Goal: Information Seeking & Learning: Learn about a topic

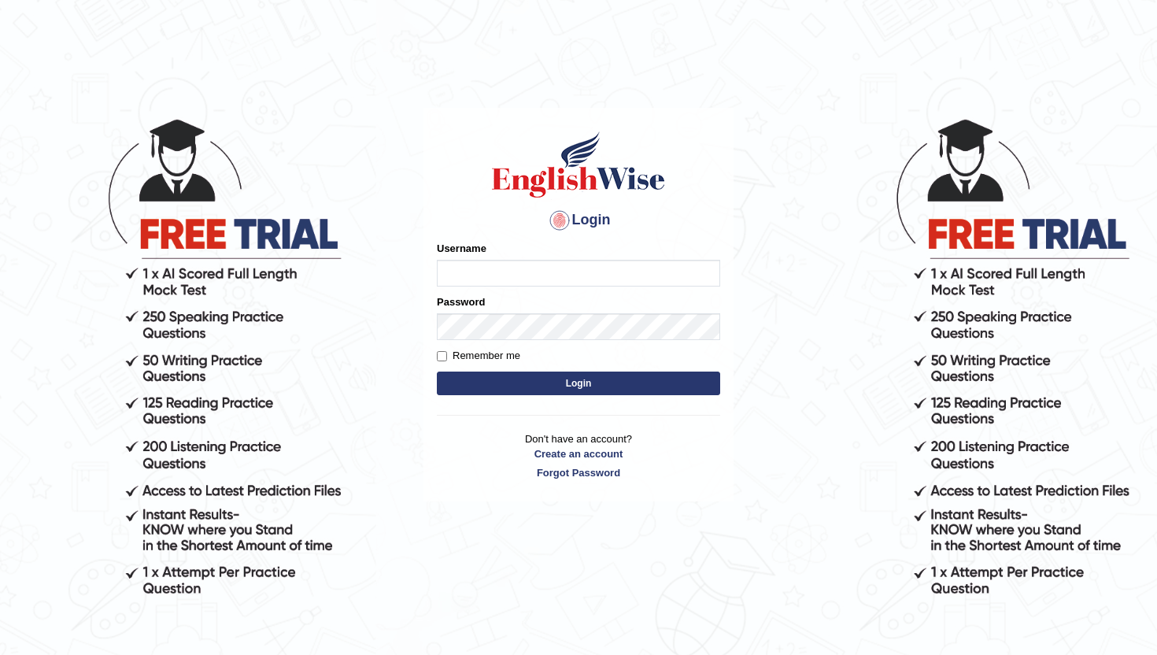
click at [472, 279] on input "Username" at bounding box center [578, 273] width 283 height 27
type input "lydiaN"
click at [514, 386] on button "Login" at bounding box center [578, 383] width 283 height 24
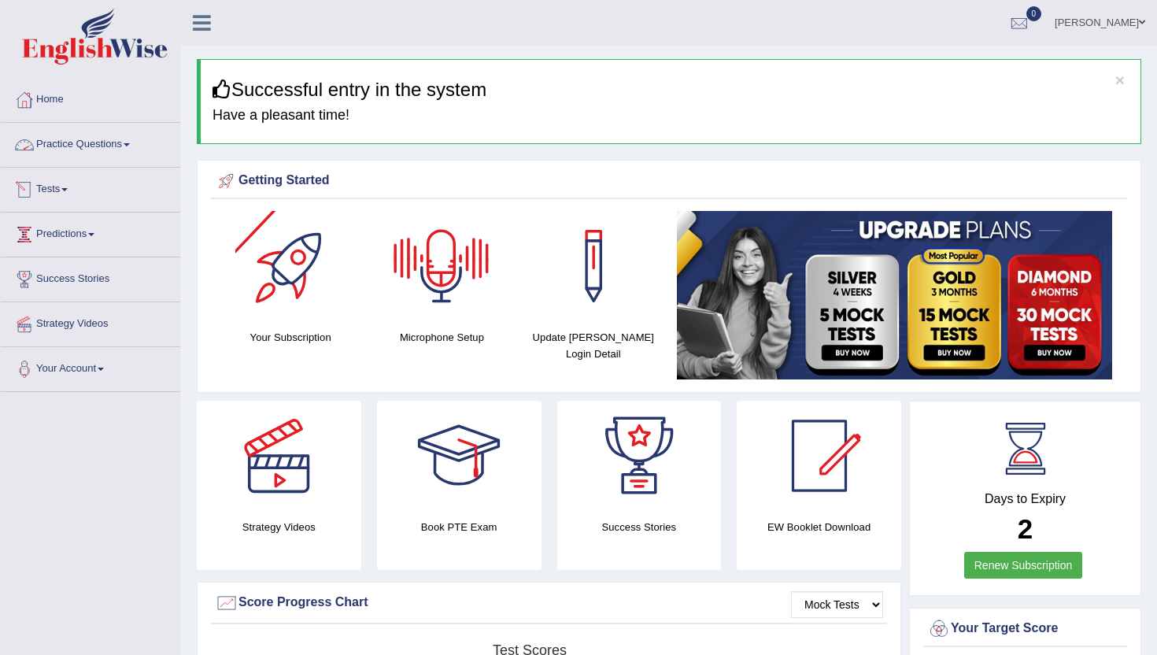
click at [132, 138] on link "Practice Questions" at bounding box center [90, 142] width 179 height 39
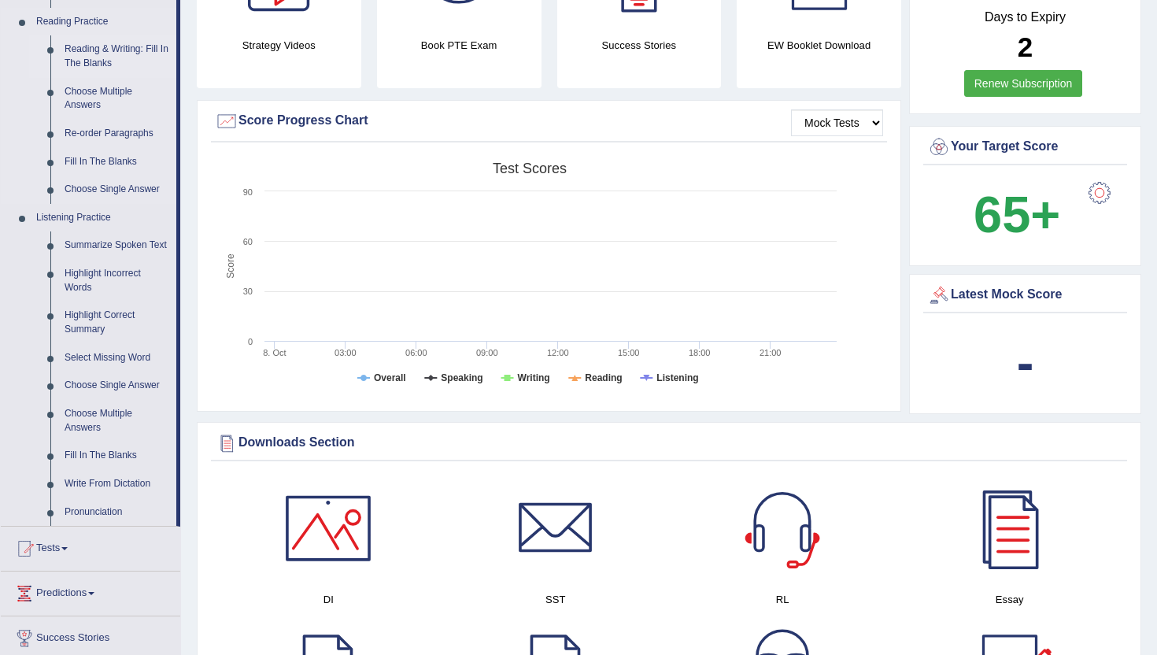
scroll to position [491, 0]
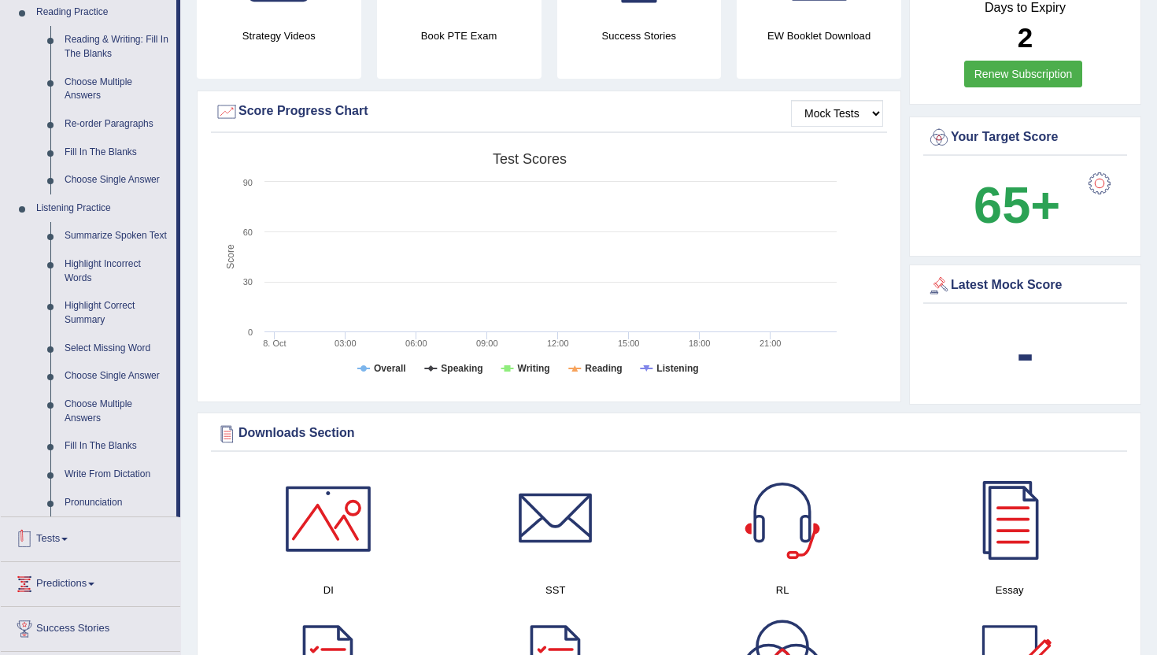
click at [103, 543] on link "Tests" at bounding box center [90, 536] width 179 height 39
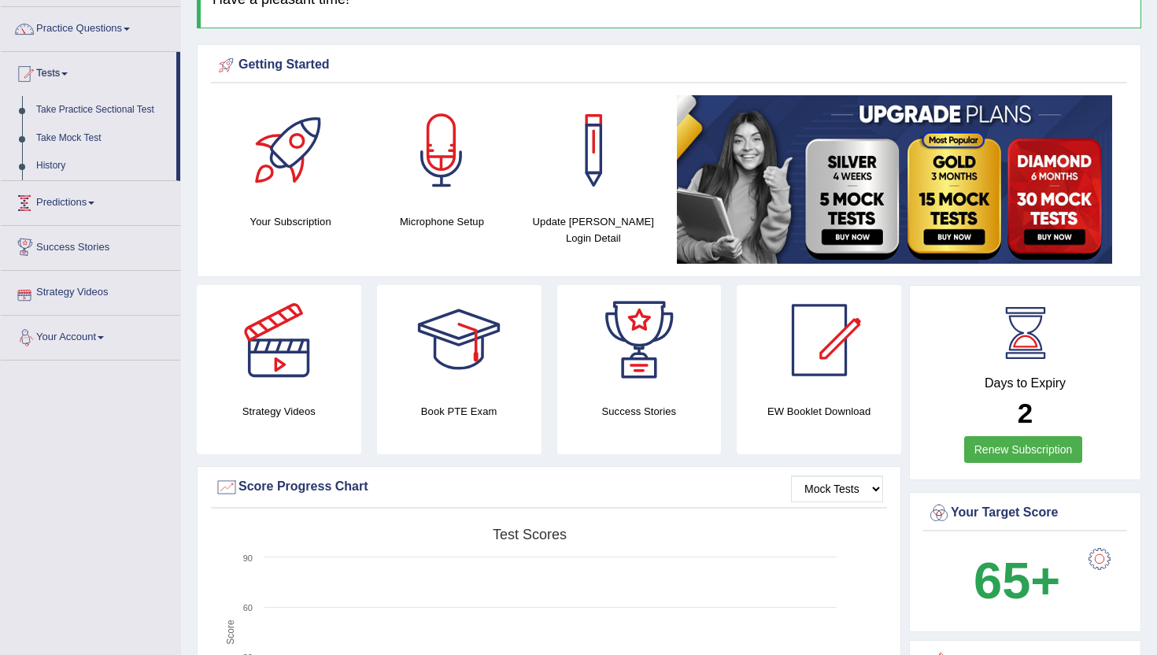
scroll to position [111, 0]
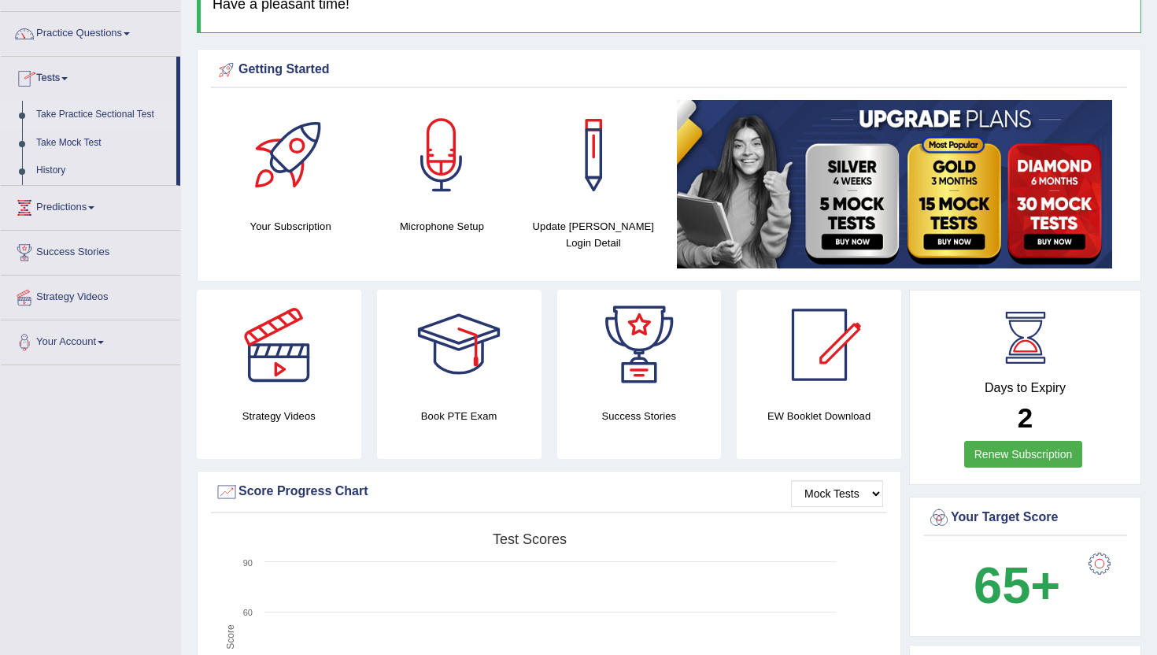
click at [94, 115] on link "Take Practice Sectional Test" at bounding box center [102, 115] width 147 height 28
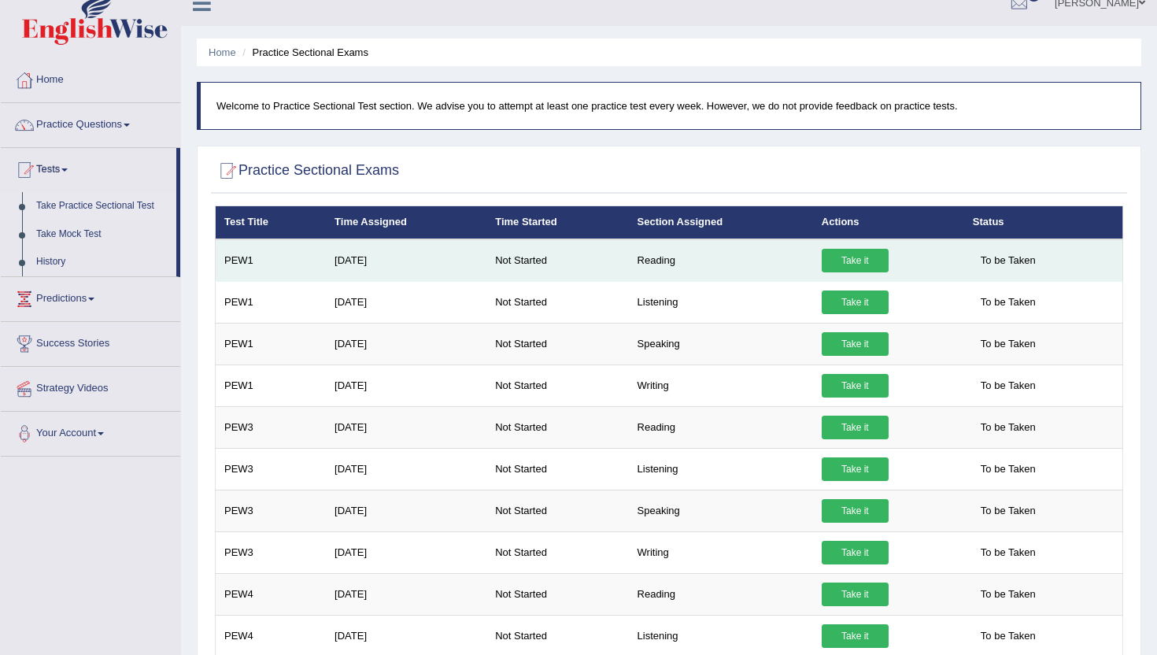
scroll to position [25, 0]
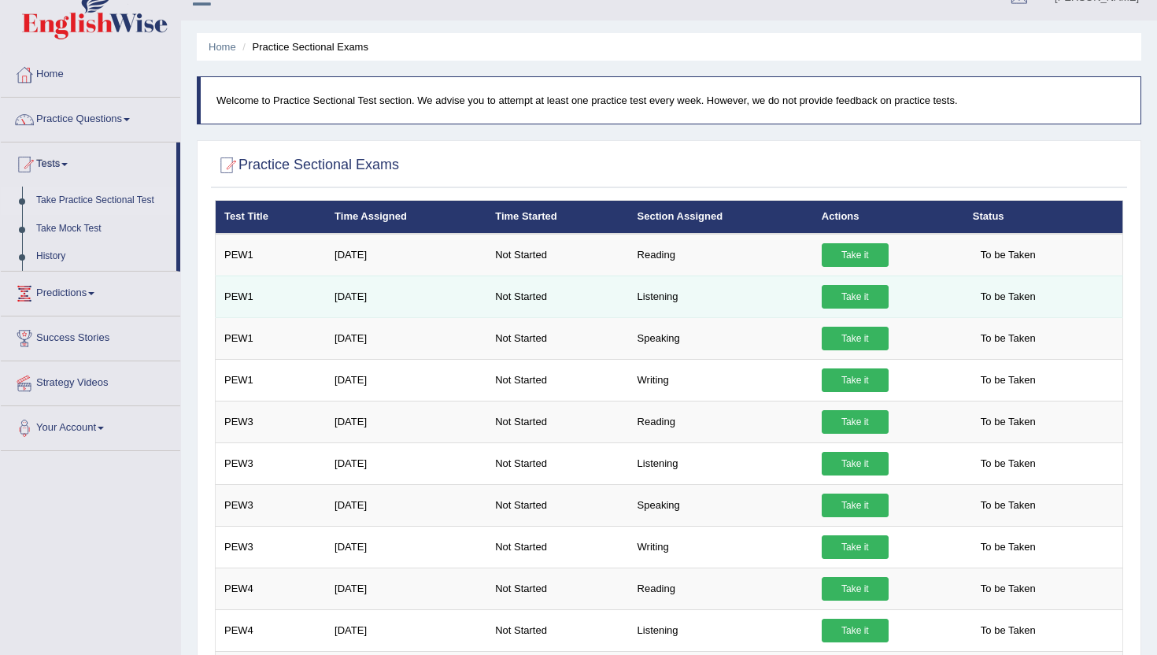
click at [865, 300] on link "Take it" at bounding box center [854, 297] width 67 height 24
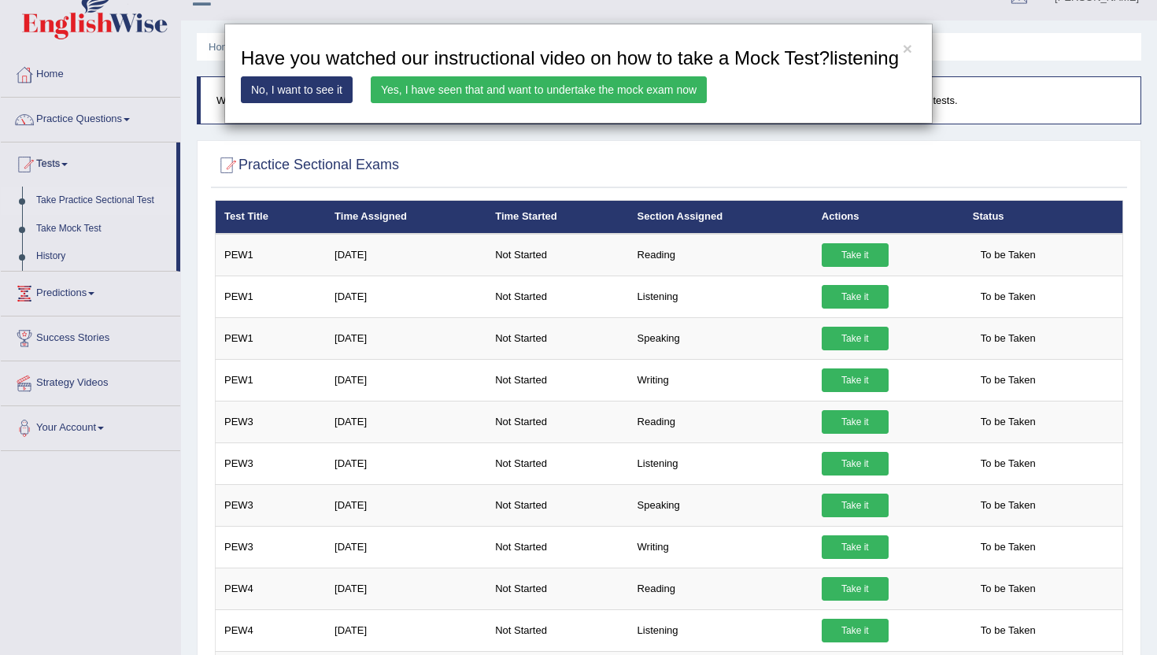
click at [574, 103] on link "Yes, I have seen that and want to undertake the mock exam now" at bounding box center [539, 89] width 336 height 27
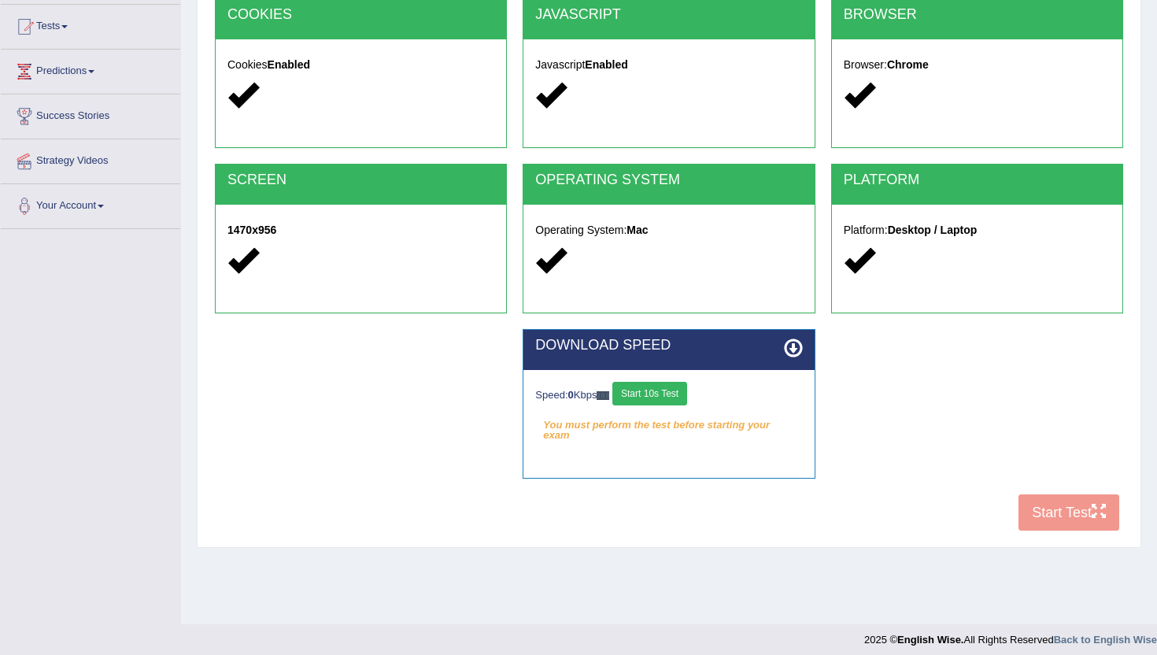
scroll to position [172, 0]
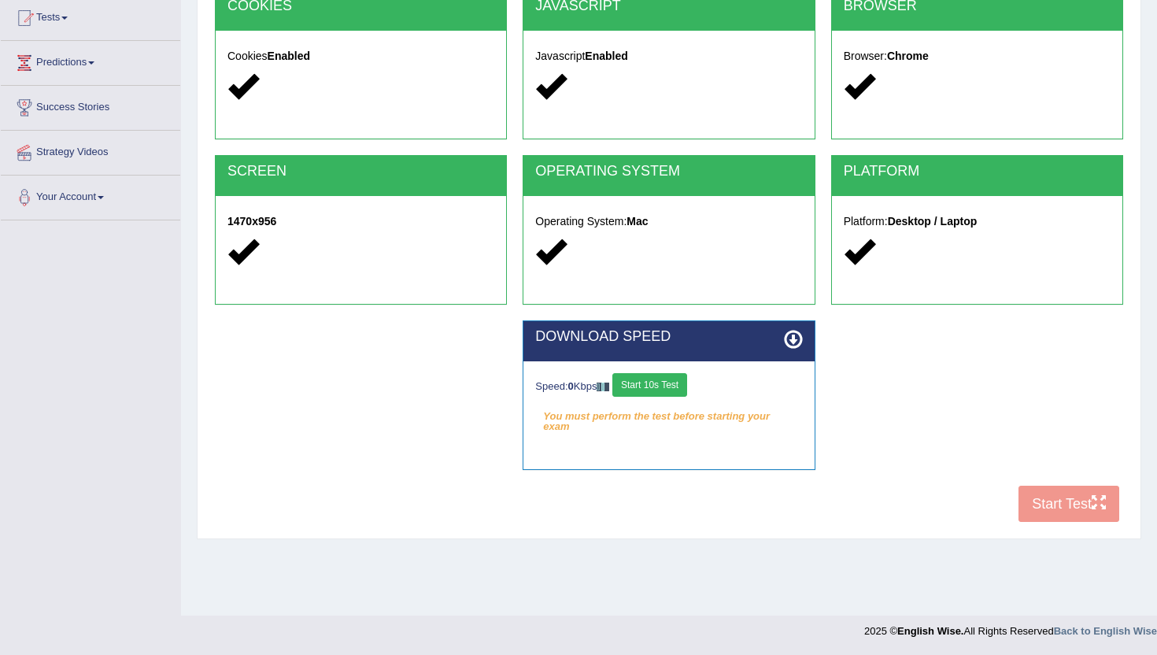
click at [1067, 502] on div "COOKIES Cookies Enabled JAVASCRIPT Javascript Enabled BROWSER Browser: Chrome S…" at bounding box center [669, 260] width 916 height 541
click at [669, 378] on button "Start 10s Test" at bounding box center [649, 385] width 75 height 24
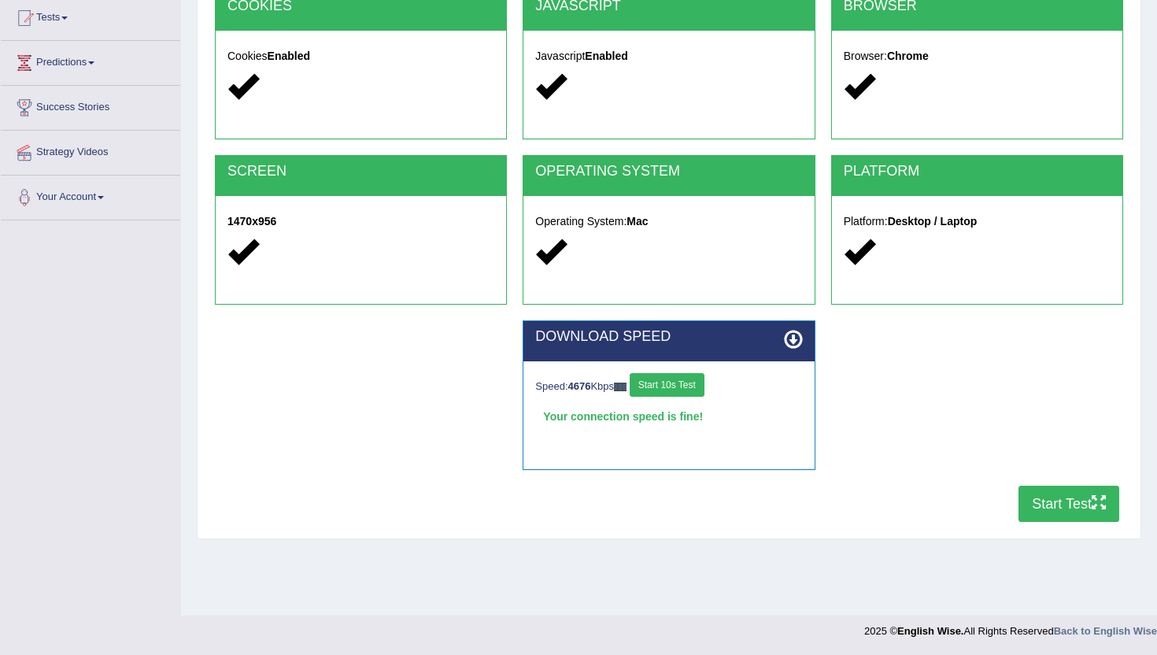
click at [1065, 500] on button "Start Test" at bounding box center [1068, 503] width 101 height 36
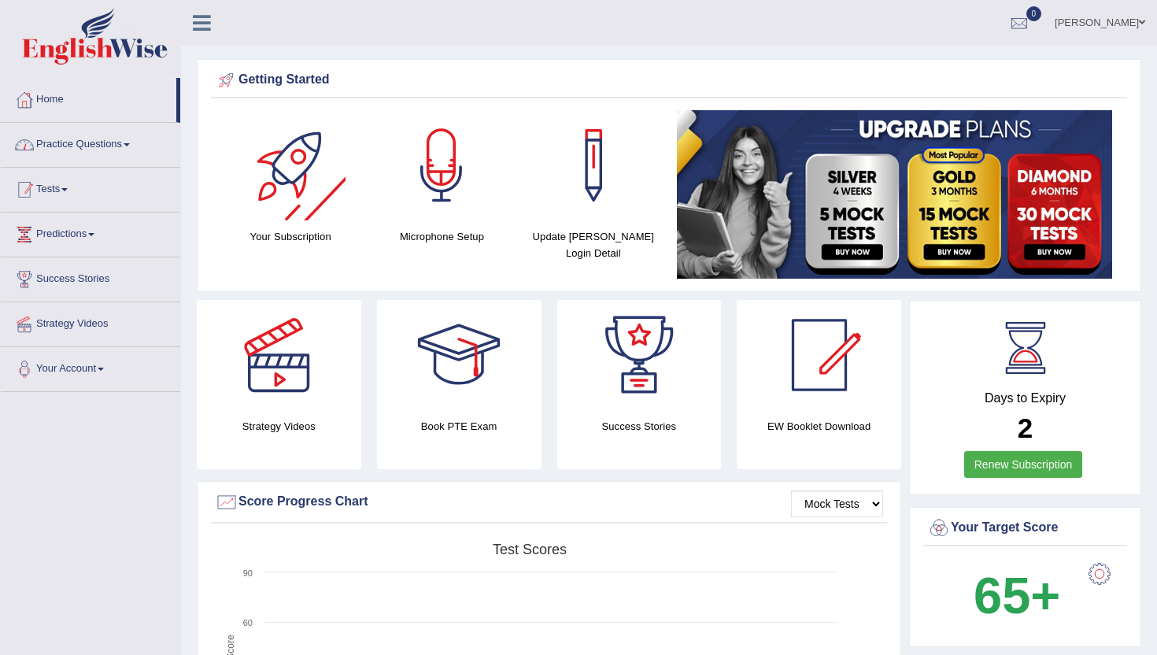
click at [87, 201] on link "Tests" at bounding box center [90, 187] width 179 height 39
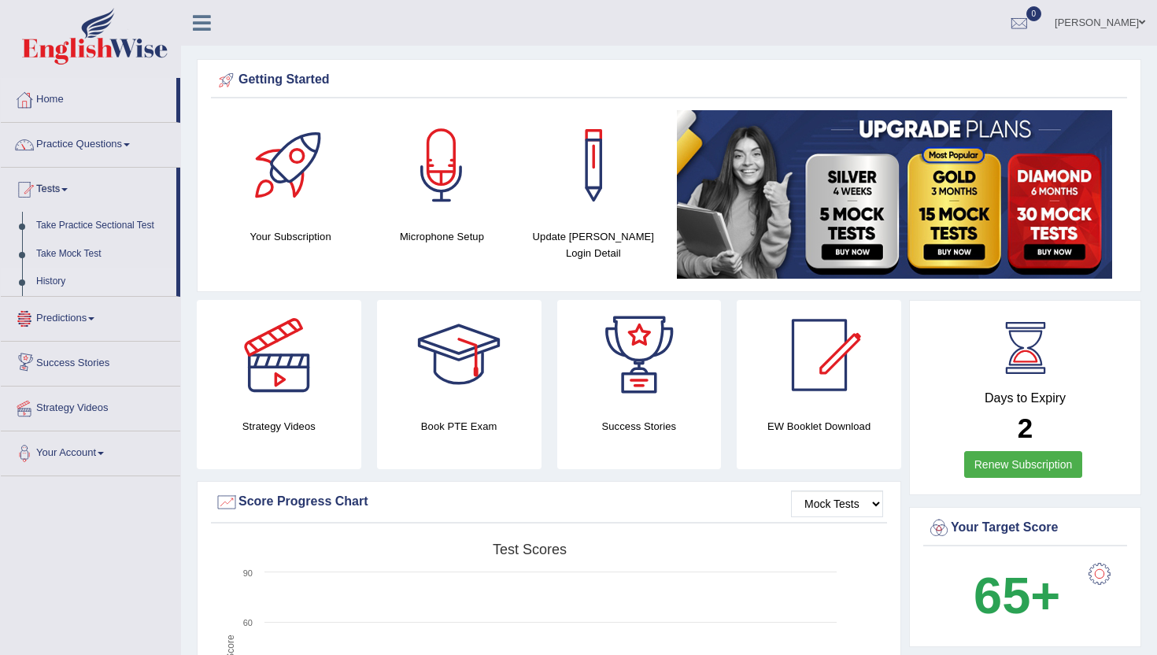
click at [76, 285] on link "History" at bounding box center [102, 282] width 147 height 28
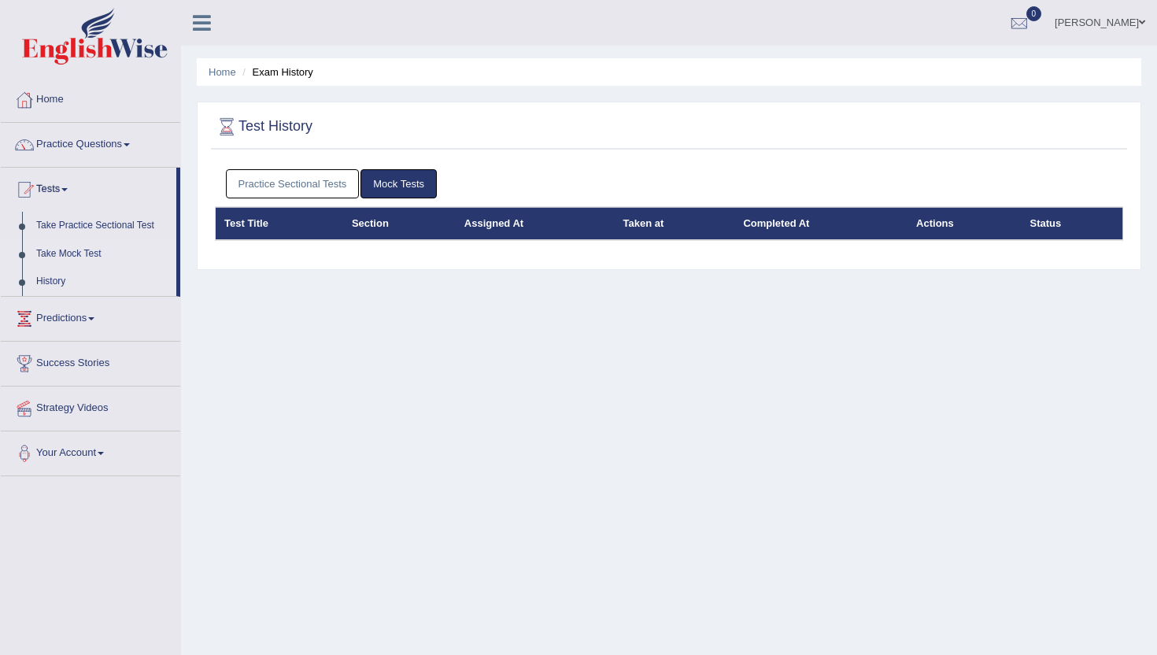
click at [73, 253] on link "Take Mock Test" at bounding box center [102, 254] width 147 height 28
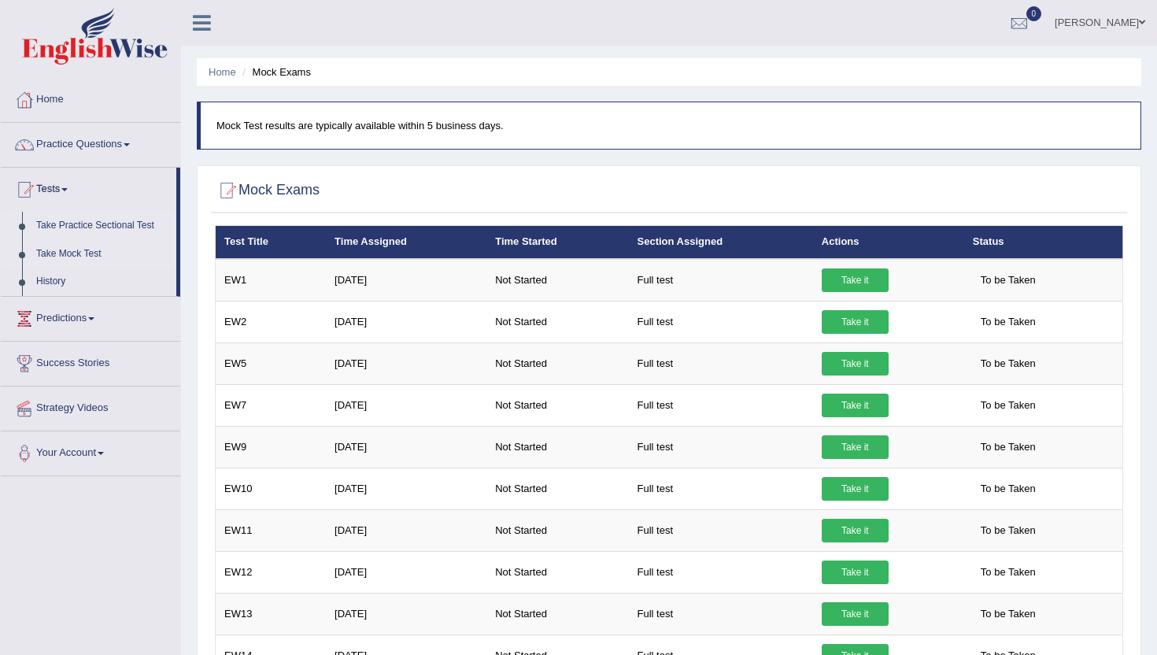
click at [67, 225] on link "Take Practice Sectional Test" at bounding box center [102, 226] width 147 height 28
click at [87, 256] on link "Take Mock Test" at bounding box center [102, 254] width 147 height 28
click at [60, 284] on link "History" at bounding box center [102, 282] width 147 height 28
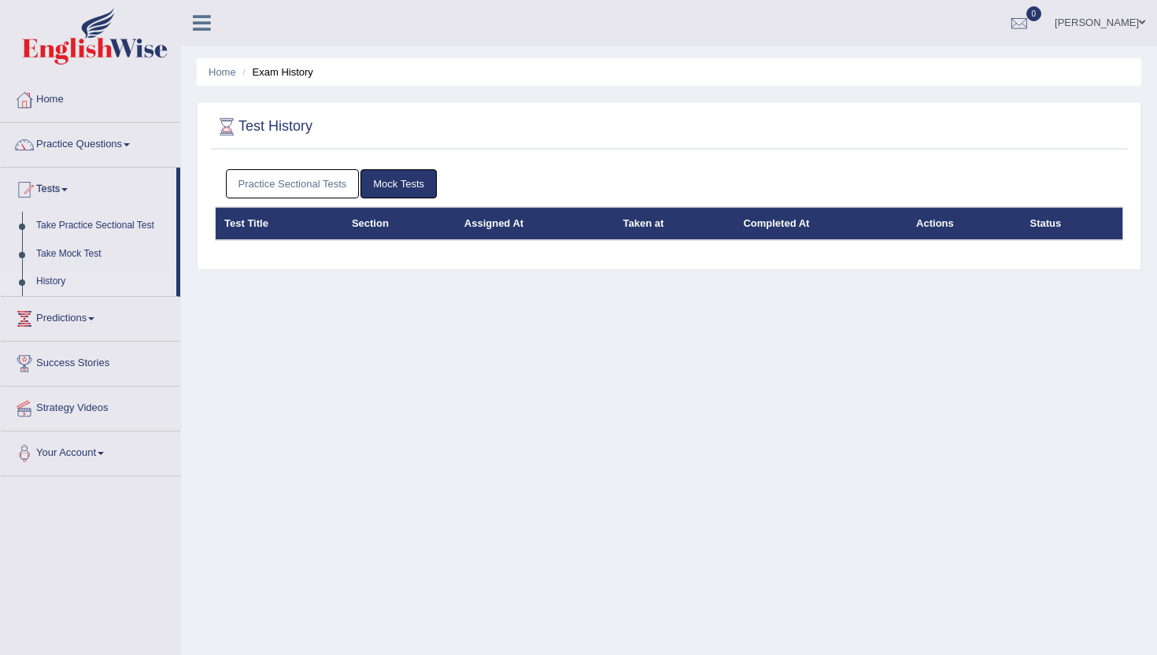
click at [288, 183] on link "Practice Sectional Tests" at bounding box center [293, 183] width 134 height 29
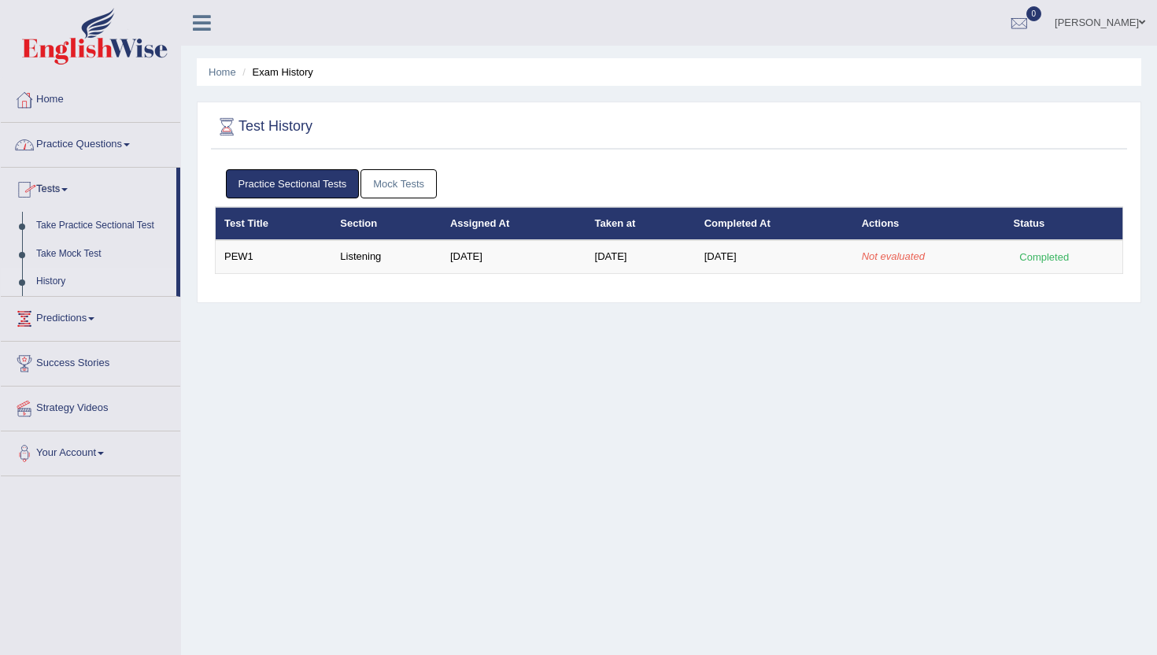
click at [1121, 20] on link "[PERSON_NAME]" at bounding box center [1100, 20] width 114 height 41
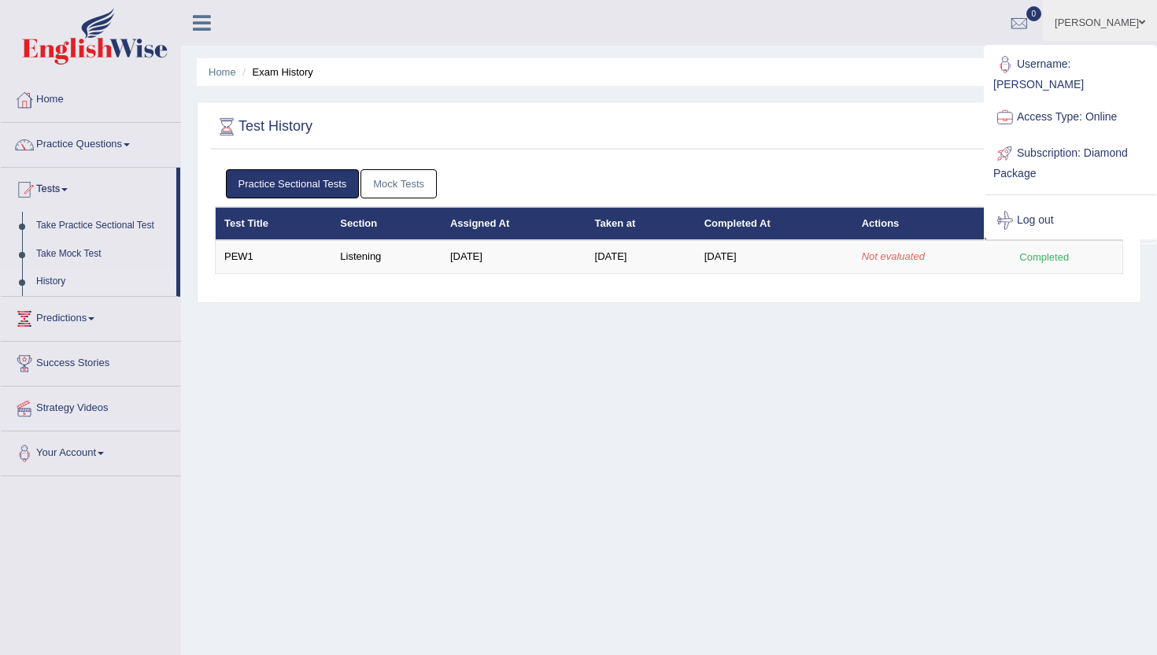
click at [1063, 202] on link "Log out" at bounding box center [1070, 220] width 170 height 36
